Goal: Information Seeking & Learning: Understand process/instructions

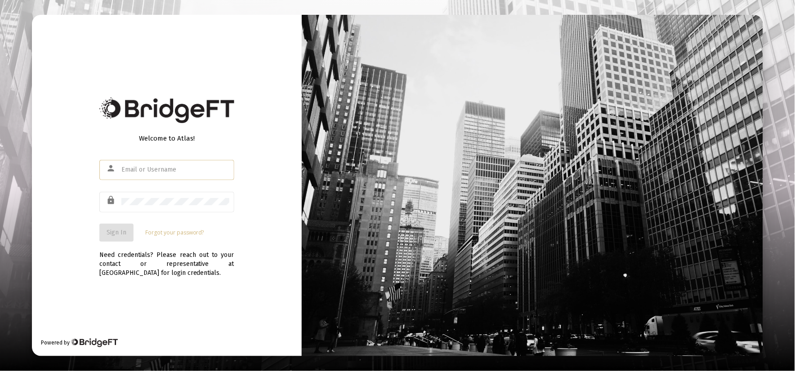
click at [153, 182] on div "person" at bounding box center [166, 174] width 135 height 29
click at [152, 176] on div at bounding box center [175, 170] width 108 height 22
click at [149, 169] on input "text" at bounding box center [175, 169] width 108 height 7
type input "[PERSON_NAME][EMAIL_ADDRESS][DOMAIN_NAME]"
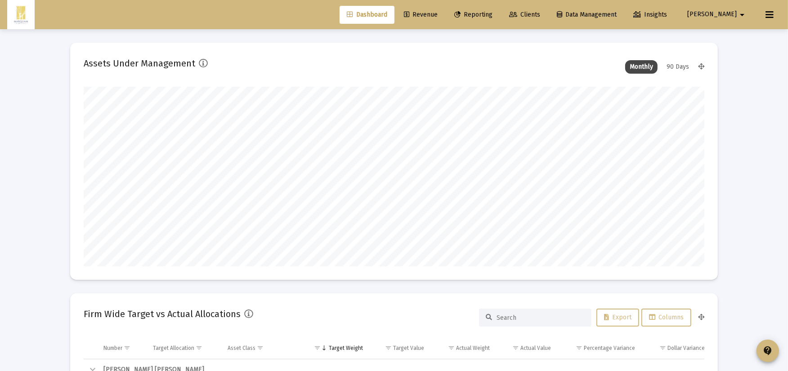
scroll to position [180, 620]
type input "[DATE]"
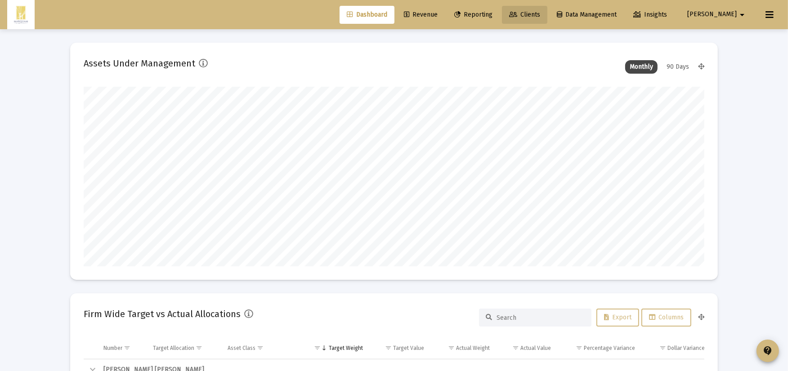
click at [540, 15] on span "Clients" at bounding box center [524, 15] width 31 height 8
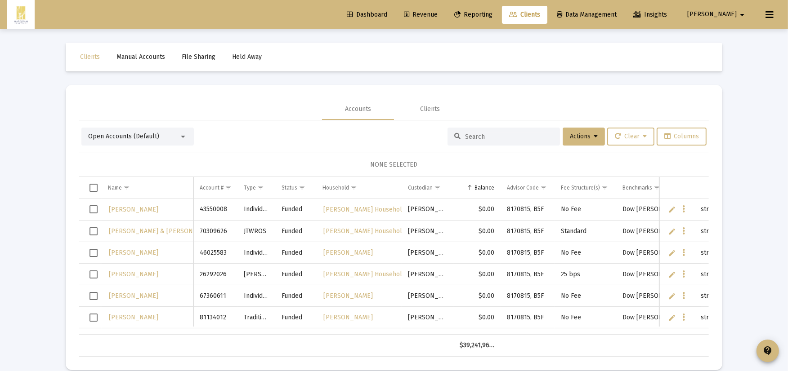
click at [465, 138] on input at bounding box center [509, 137] width 88 height 8
type input "[PERSON_NAME]"
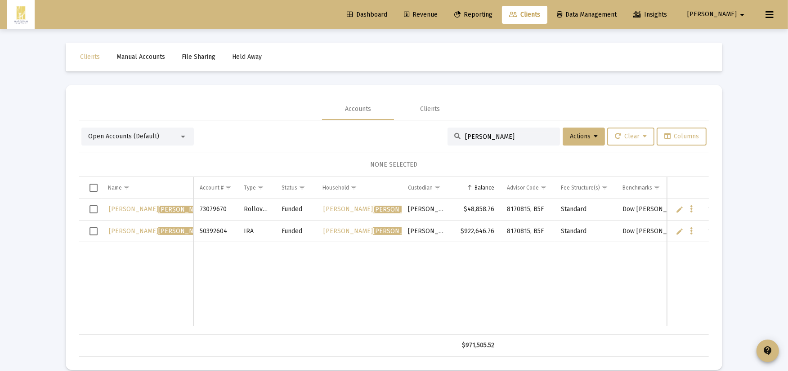
click at [569, 209] on td "Standard" at bounding box center [585, 210] width 62 height 22
click at [733, 17] on span "[PERSON_NAME]" at bounding box center [711, 15] width 49 height 8
click at [538, 81] on div at bounding box center [394, 185] width 788 height 371
click at [504, 138] on input "[PERSON_NAME]" at bounding box center [509, 137] width 88 height 8
click at [134, 141] on div "Open Accounts (Default)" at bounding box center [133, 136] width 91 height 9
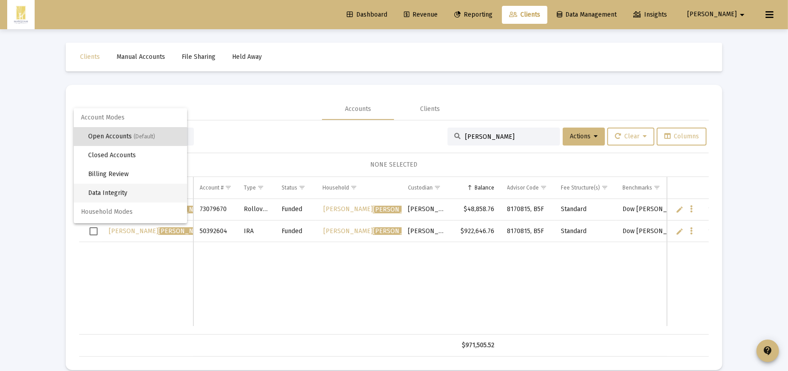
scroll to position [17, 0]
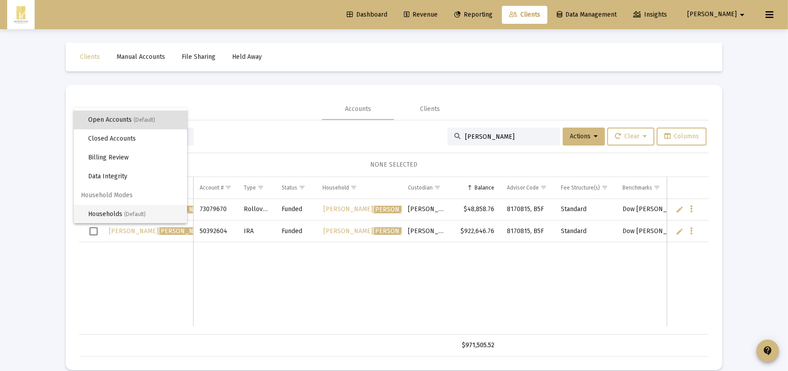
click at [120, 213] on span "Households (Default)" at bounding box center [134, 214] width 92 height 19
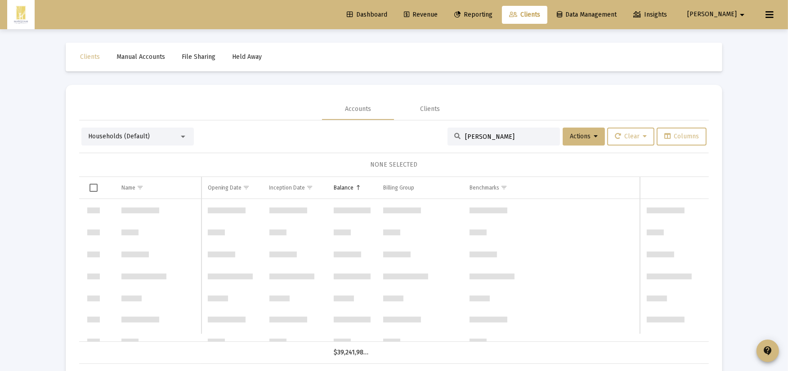
scroll to position [3883, 0]
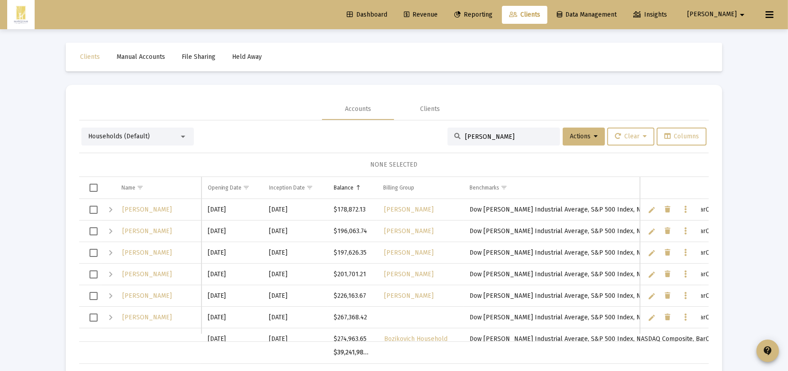
drag, startPoint x: 531, startPoint y: 134, endPoint x: 349, endPoint y: 120, distance: 183.0
click at [349, 120] on div "Households (Default) [PERSON_NAME] Actions Clear Columns NONE SELECTED Name Nam…" at bounding box center [393, 242] width 629 height 244
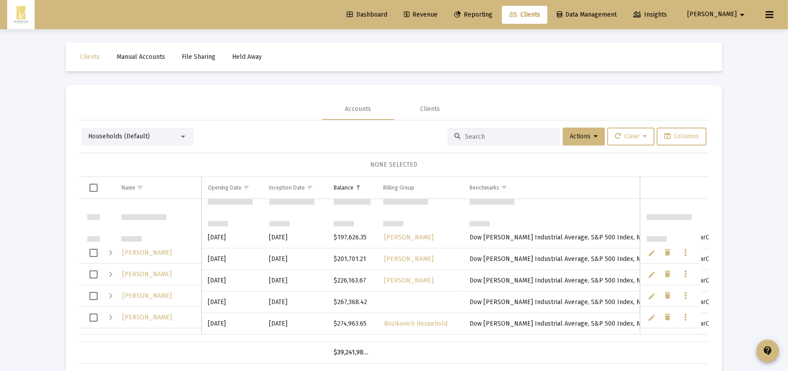
scroll to position [0, 0]
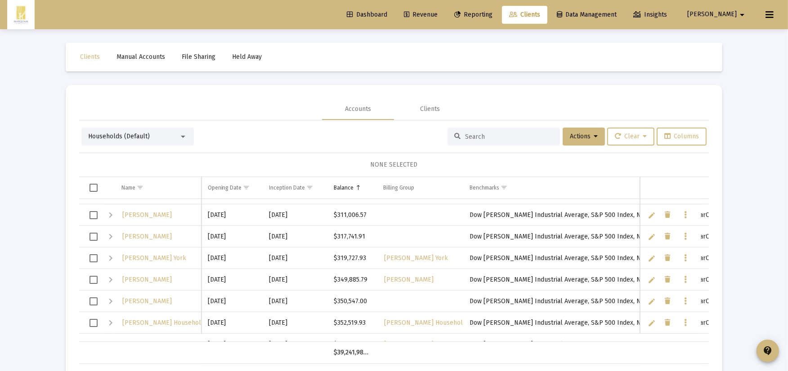
drag, startPoint x: 244, startPoint y: 332, endPoint x: 241, endPoint y: 336, distance: 4.6
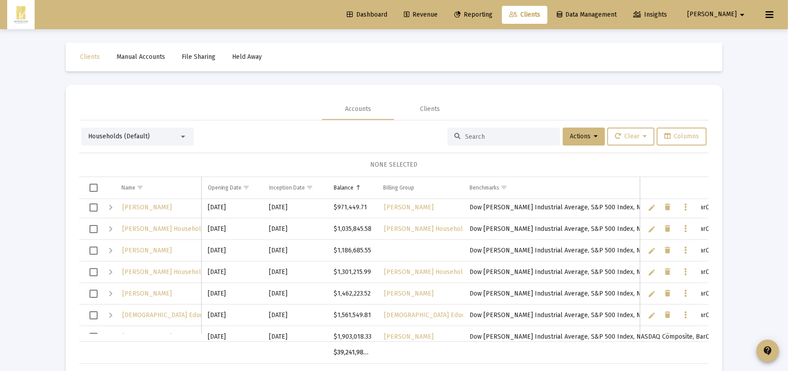
click at [358, 228] on div "$1,035,845.58" at bounding box center [352, 229] width 37 height 9
click at [114, 228] on div "Expand" at bounding box center [110, 229] width 11 height 11
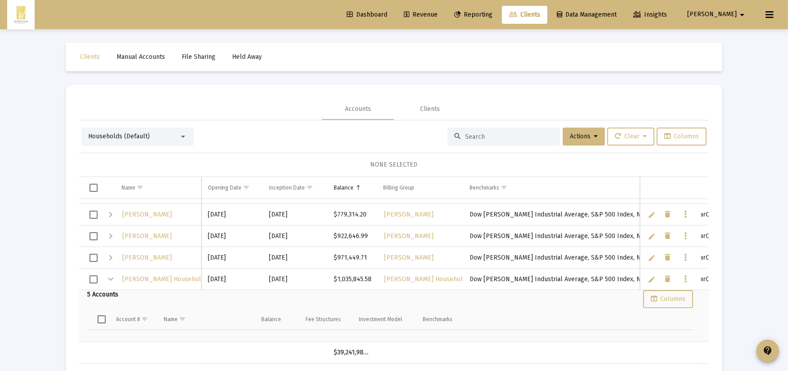
click at [343, 257] on div "$971,449.71" at bounding box center [352, 258] width 37 height 9
click at [112, 255] on div "Expand" at bounding box center [110, 258] width 11 height 11
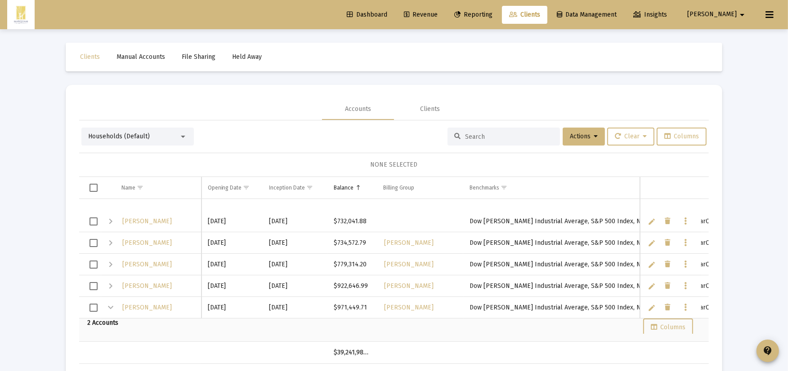
scroll to position [4493, 0]
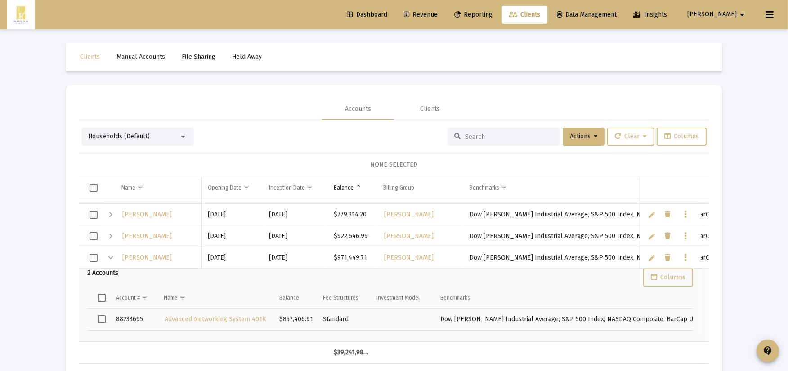
click at [725, 11] on span "[PERSON_NAME]" at bounding box center [711, 15] width 49 height 8
click at [741, 37] on span "Settings" at bounding box center [743, 38] width 27 height 22
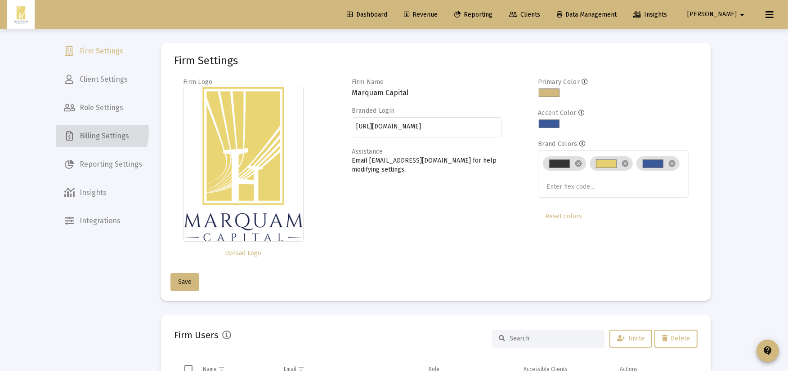
click at [94, 132] on span "Billing Settings" at bounding box center [103, 136] width 93 height 22
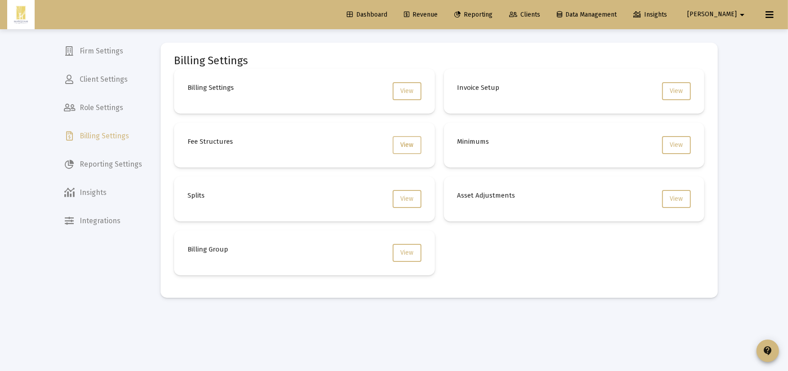
click at [395, 144] on button "View" at bounding box center [407, 145] width 29 height 18
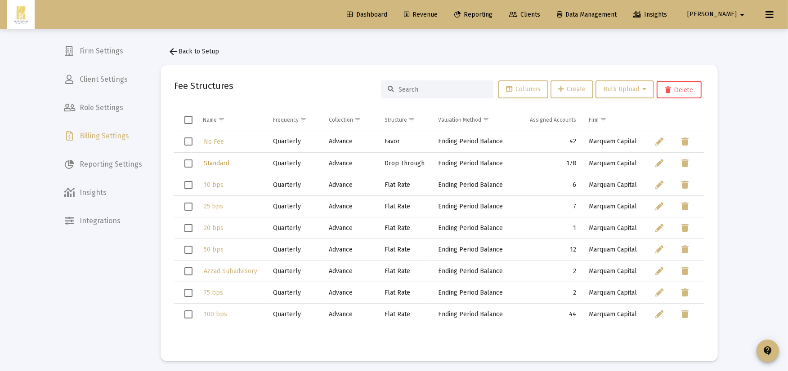
click at [221, 162] on span "Standard" at bounding box center [217, 164] width 26 height 8
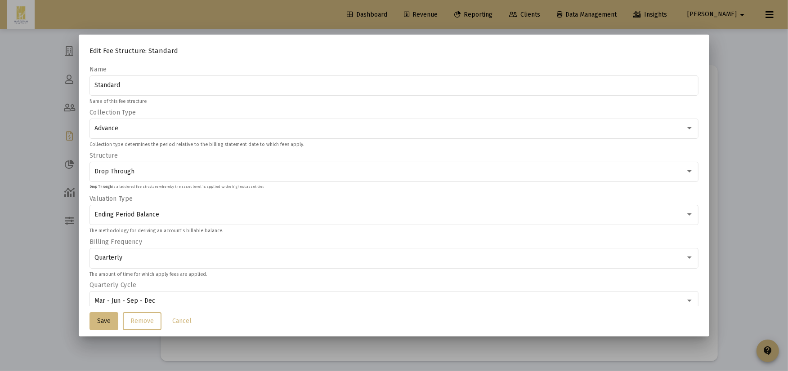
drag, startPoint x: 151, startPoint y: 189, endPoint x: 251, endPoint y: 189, distance: 100.3
click at [251, 189] on div "Drop Through is a laddered fee structure whereby the asset level is applied to …" at bounding box center [393, 189] width 609 height 9
drag, startPoint x: 251, startPoint y: 189, endPoint x: 237, endPoint y: 187, distance: 13.6
click at [237, 187] on p "Drop Through is a laddered fee structure whereby the asset level is applied to …" at bounding box center [176, 187] width 174 height 4
drag, startPoint x: 196, startPoint y: 186, endPoint x: 180, endPoint y: 187, distance: 15.7
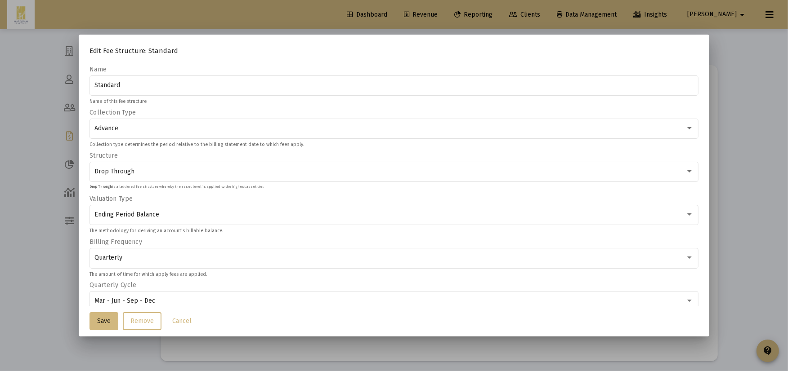
click at [180, 187] on p "Drop Through is a laddered fee structure whereby the asset level is applied to …" at bounding box center [176, 187] width 174 height 4
drag, startPoint x: 180, startPoint y: 187, endPoint x: 170, endPoint y: 189, distance: 10.6
click at [170, 189] on p "Drop Through is a laddered fee structure whereby the asset level is applied to …" at bounding box center [176, 187] width 174 height 4
click at [171, 185] on p "Drop Through is a laddered fee structure whereby the asset level is applied to …" at bounding box center [176, 187] width 174 height 4
click at [186, 174] on div "Drop Through" at bounding box center [389, 171] width 591 height 7
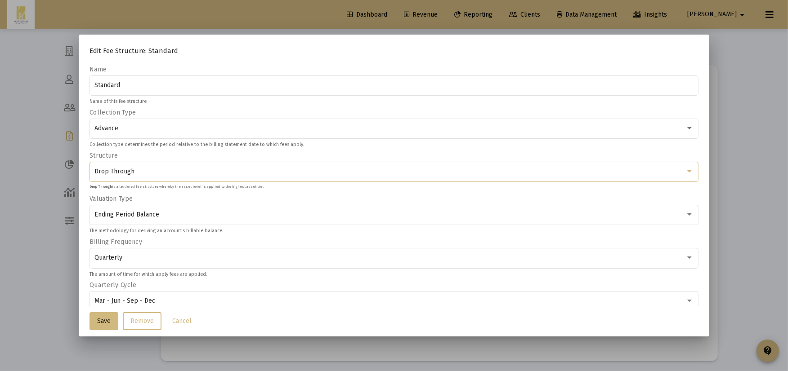
click at [183, 174] on div "Drop Through" at bounding box center [389, 171] width 591 height 7
click at [176, 187] on p "Drop Through is a laddered fee structure whereby the asset level is applied to …" at bounding box center [176, 187] width 174 height 4
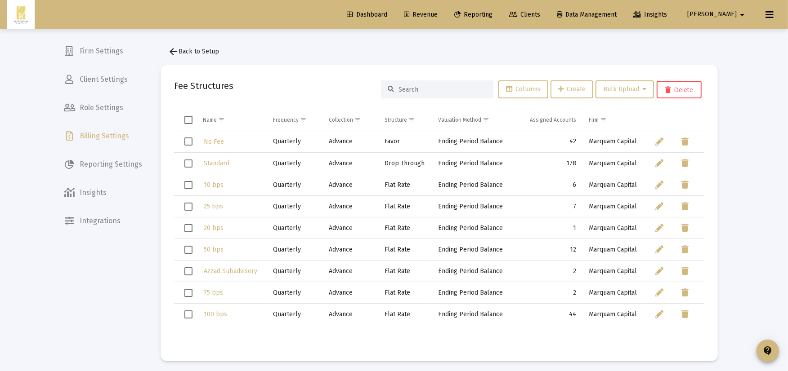
click at [723, 27] on div "Dashboard Revenue Reporting Clients Data Management Insights [PERSON_NAME] arro…" at bounding box center [393, 14] width 773 height 29
drag, startPoint x: 757, startPoint y: 10, endPoint x: 765, endPoint y: 7, distance: 8.7
click at [760, 7] on div "Dashboard Revenue Reporting Clients Data Management Insights [PERSON_NAME] arro…" at bounding box center [393, 14] width 773 height 29
click at [766, 8] on button at bounding box center [769, 15] width 18 height 18
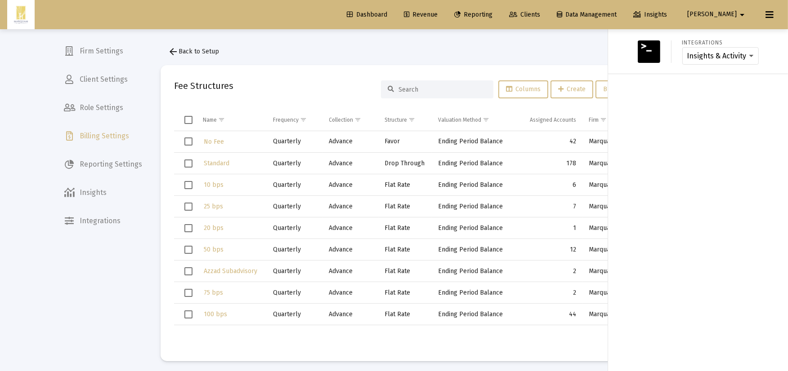
click at [774, 19] on button at bounding box center [769, 15] width 18 height 18
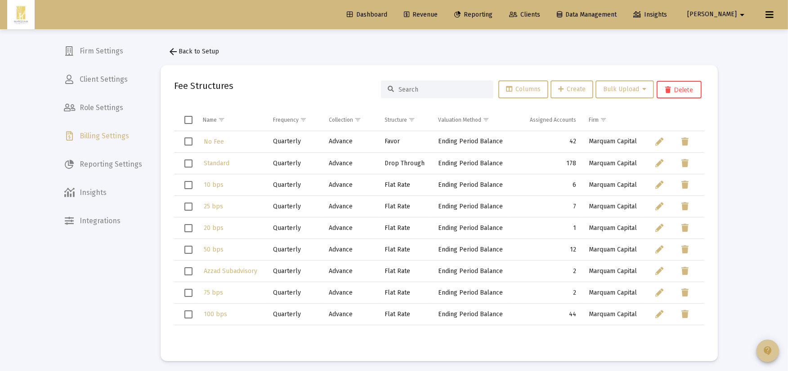
click at [773, 352] on button "contact_support" at bounding box center [767, 351] width 22 height 22
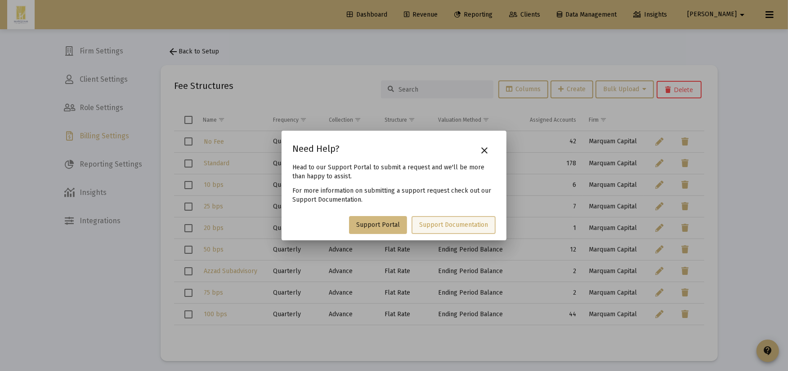
click at [428, 227] on span "Support Documentation" at bounding box center [453, 225] width 69 height 8
click at [489, 150] on mat-icon "close" at bounding box center [484, 150] width 11 height 11
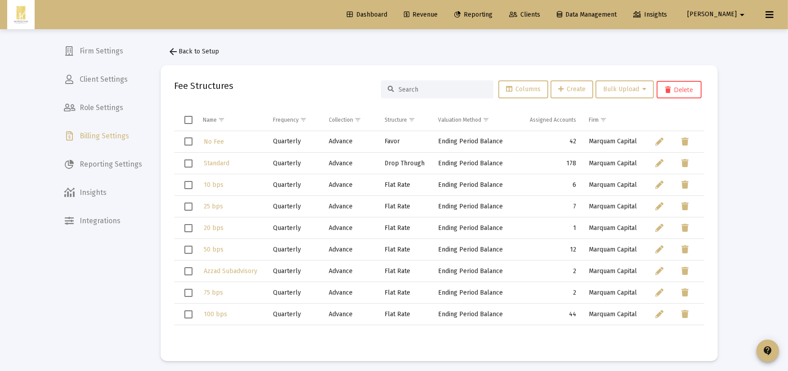
click at [22, 10] on img at bounding box center [21, 15] width 14 height 18
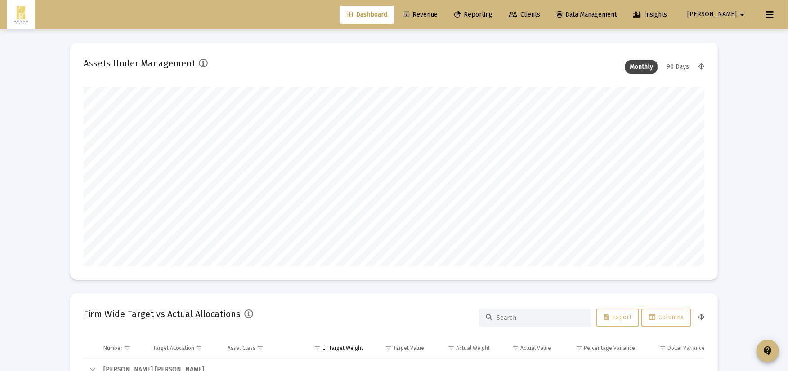
scroll to position [180, 334]
